Goal: Information Seeking & Learning: Compare options

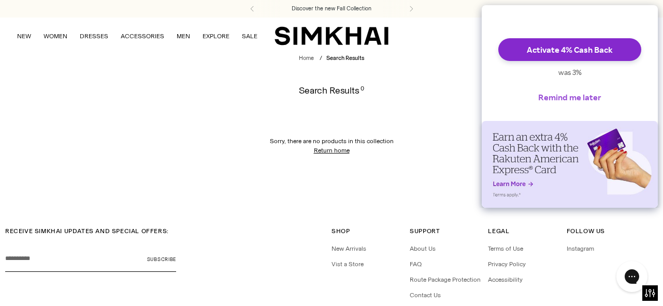
click at [567, 104] on button "Remind me later" at bounding box center [569, 97] width 80 height 23
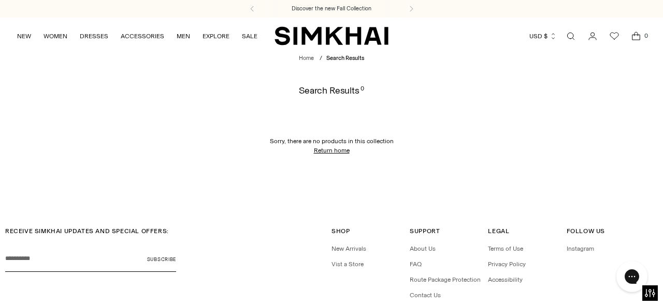
click at [567, 34] on link "Open search modal" at bounding box center [570, 36] width 21 height 21
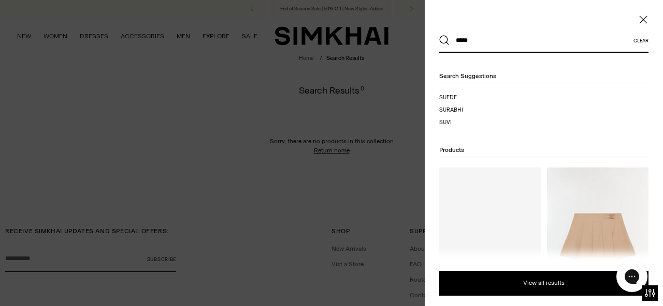
type input "*****"
click at [439, 35] on button "Search" at bounding box center [444, 40] width 10 height 10
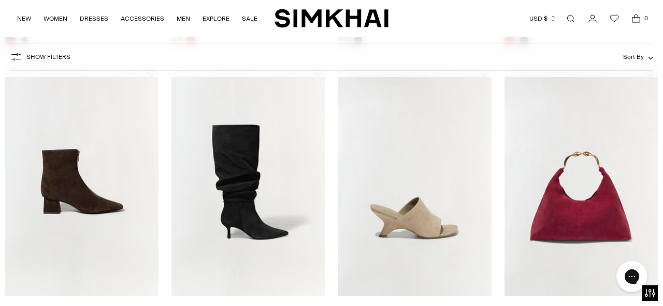
scroll to position [465, 0]
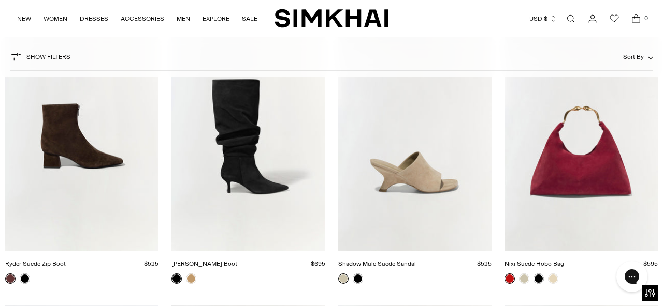
drag, startPoint x: 553, startPoint y: 145, endPoint x: 448, endPoint y: 5, distance: 174.5
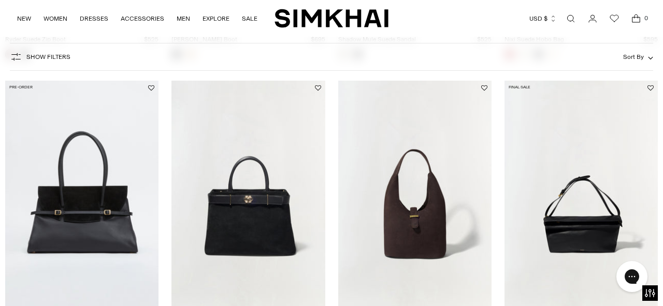
scroll to position [753, 0]
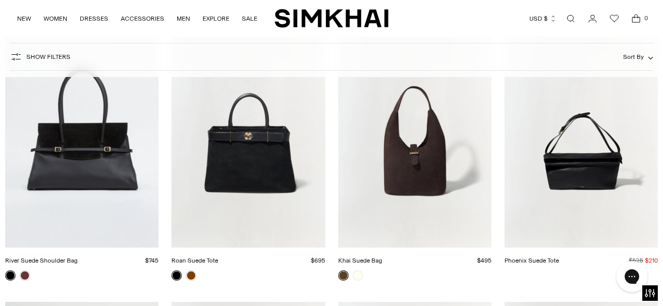
click at [0, 0] on img "River Suede Shoulder Bag" at bounding box center [0, 0] width 0 height 0
click at [0, 0] on img "Roan Suede Tote" at bounding box center [0, 0] width 0 height 0
click at [0, 0] on img "Khai Suede Bag" at bounding box center [0, 0] width 0 height 0
click at [0, 0] on img "Phoenix Suede Tote" at bounding box center [0, 0] width 0 height 0
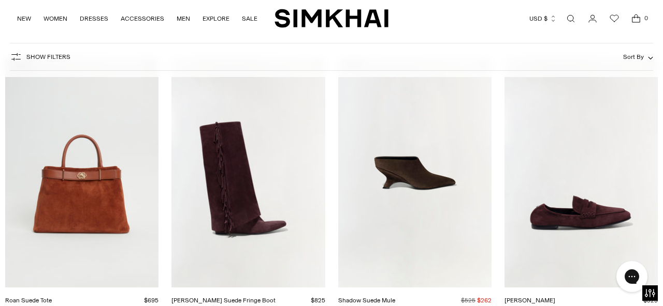
scroll to position [1046, 0]
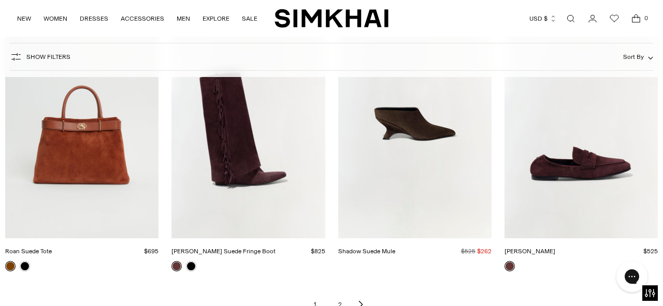
click at [0, 0] on img "Roan Suede Tote" at bounding box center [0, 0] width 0 height 0
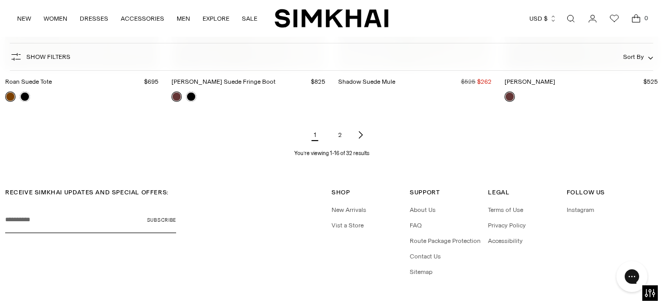
scroll to position [1215, 0]
click at [337, 131] on link "2" at bounding box center [339, 135] width 21 height 21
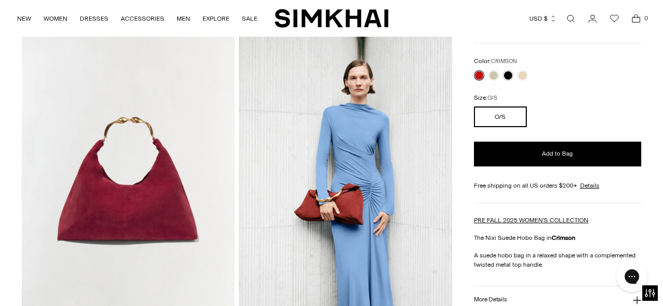
drag, startPoint x: 139, startPoint y: 199, endPoint x: 354, endPoint y: 0, distance: 293.0
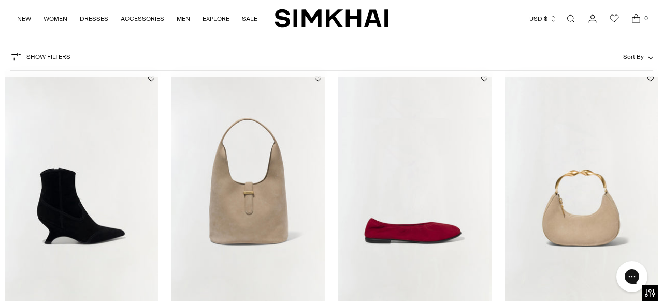
scroll to position [179, 0]
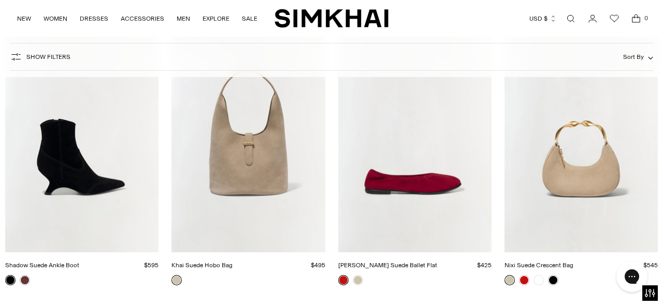
click at [0, 0] on img "Khai Suede Hobo Bag" at bounding box center [0, 0] width 0 height 0
click at [0, 0] on img "Nixi Suede Crescent Bag" at bounding box center [0, 0] width 0 height 0
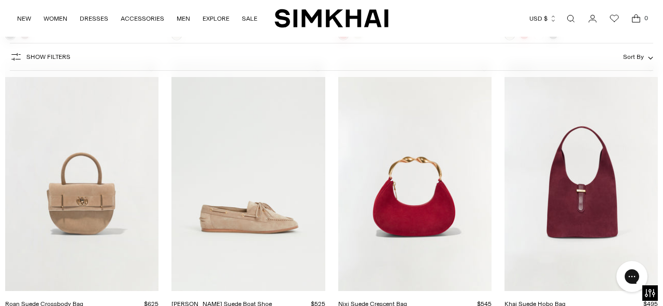
scroll to position [476, 0]
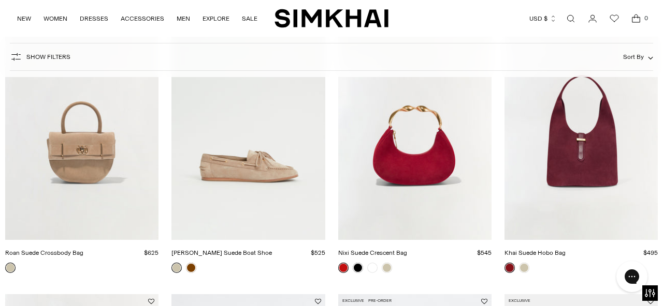
click at [0, 0] on img "Roan Suede Crossbody Bag" at bounding box center [0, 0] width 0 height 0
click at [0, 0] on img "Nixi Suede Crescent Bag" at bounding box center [0, 0] width 0 height 0
click at [0, 0] on img "Khai Suede Hobo Bag" at bounding box center [0, 0] width 0 height 0
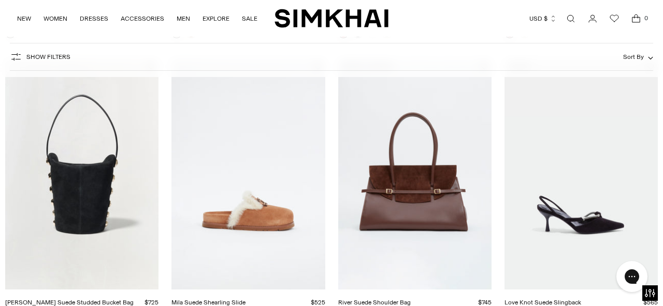
scroll to position [732, 0]
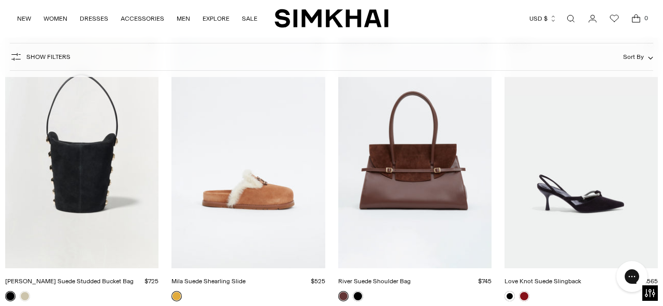
click at [0, 0] on img "Amaya Suede Studded Bucket Bag" at bounding box center [0, 0] width 0 height 0
click at [0, 0] on img "River Suede Shoulder Bag" at bounding box center [0, 0] width 0 height 0
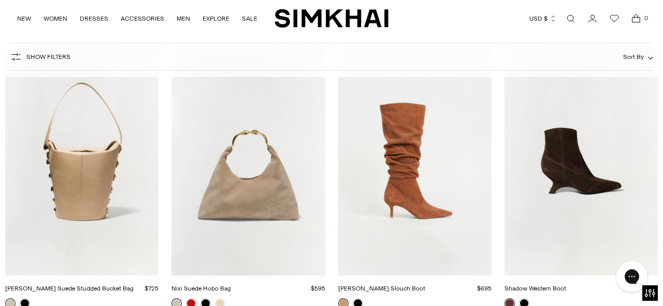
scroll to position [1025, 0]
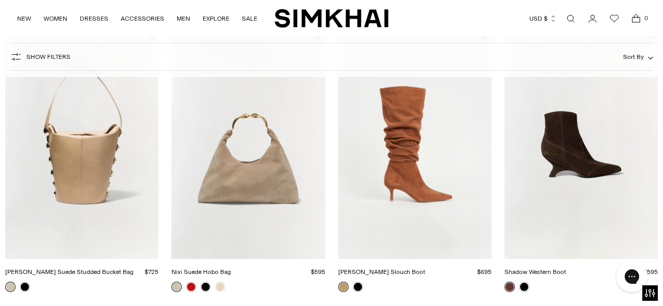
click at [0, 0] on img "Amaya Suede Studded Bucket Bag" at bounding box center [0, 0] width 0 height 0
click at [0, 0] on img "Nixi Suede Hobo Bag" at bounding box center [0, 0] width 0 height 0
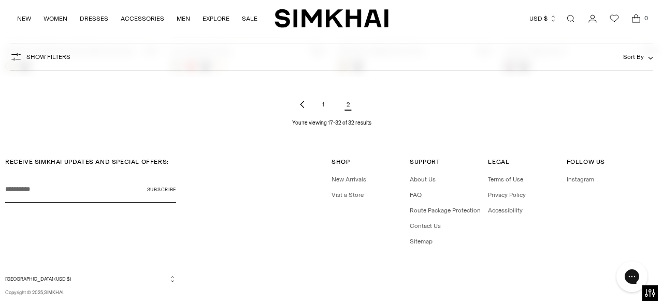
scroll to position [1243, 0]
